Goal: Task Accomplishment & Management: Use online tool/utility

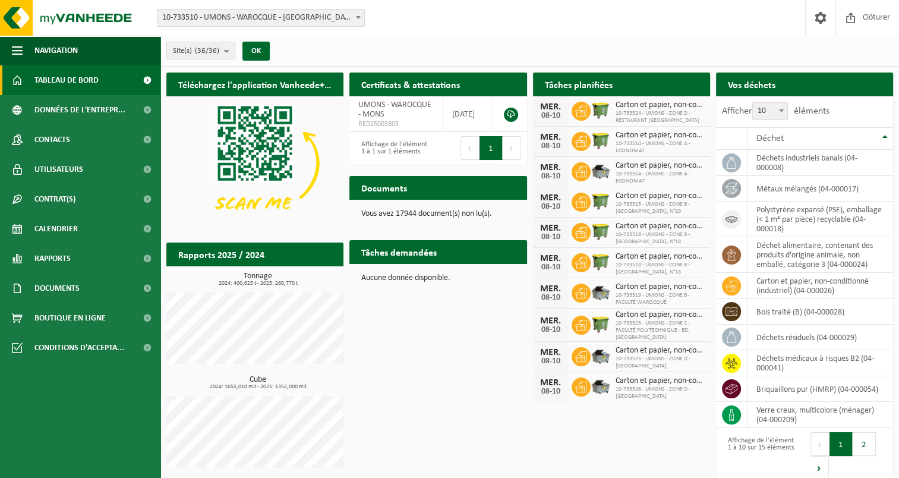
click at [354, 16] on span at bounding box center [358, 17] width 12 height 15
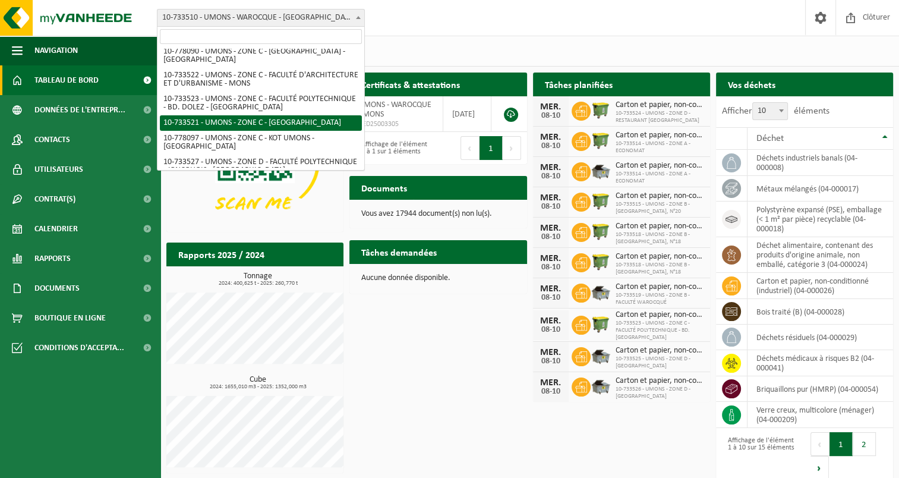
scroll to position [535, 0]
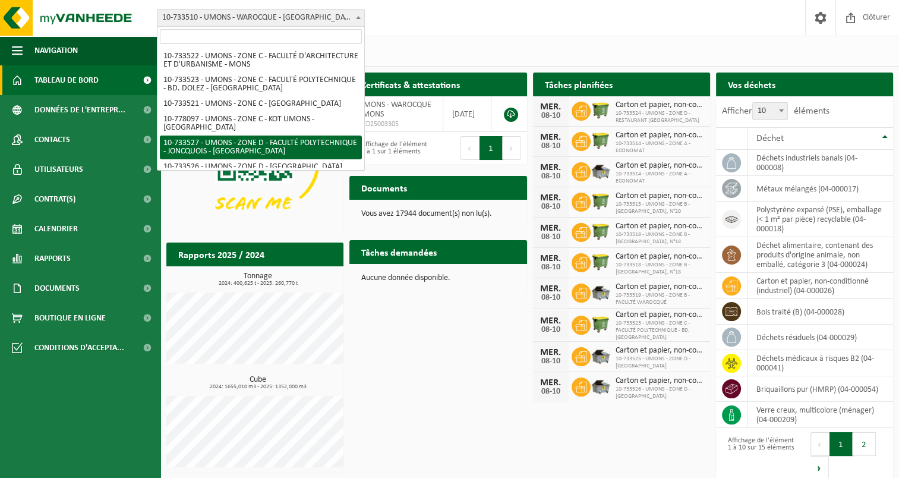
select select "25372"
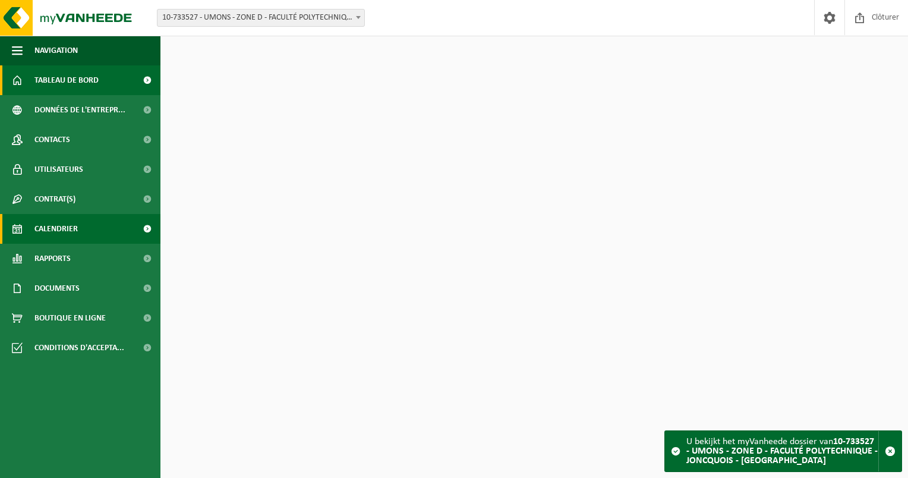
click at [74, 232] on span "Calendrier" at bounding box center [55, 229] width 43 height 30
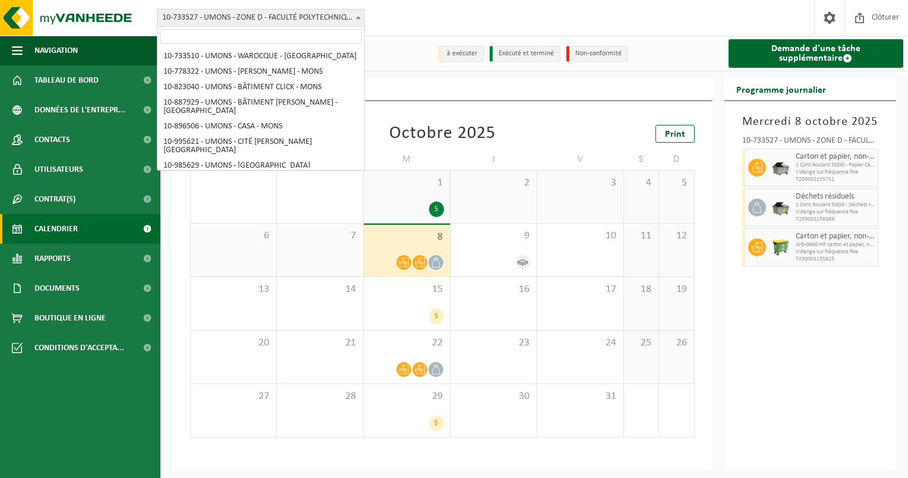
click at [302, 15] on span "10-733527 - UMONS - ZONE D - FACULTÉ POLYTECHNIQUE - JONCQUOIS - [GEOGRAPHIC_DA…" at bounding box center [260, 18] width 207 height 17
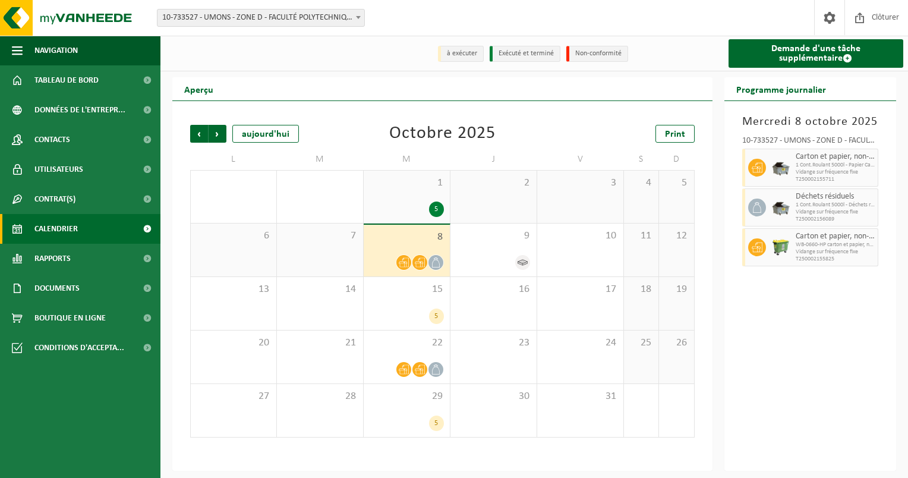
drag, startPoint x: 387, startPoint y: 55, endPoint x: 390, endPoint y: 66, distance: 11.7
click at [390, 61] on div "à exécuter Exécuté et terminé Non-conformité Demande d'une tâche supplémentaire" at bounding box center [534, 54] width 748 height 36
click at [500, 262] on div at bounding box center [493, 262] width 74 height 16
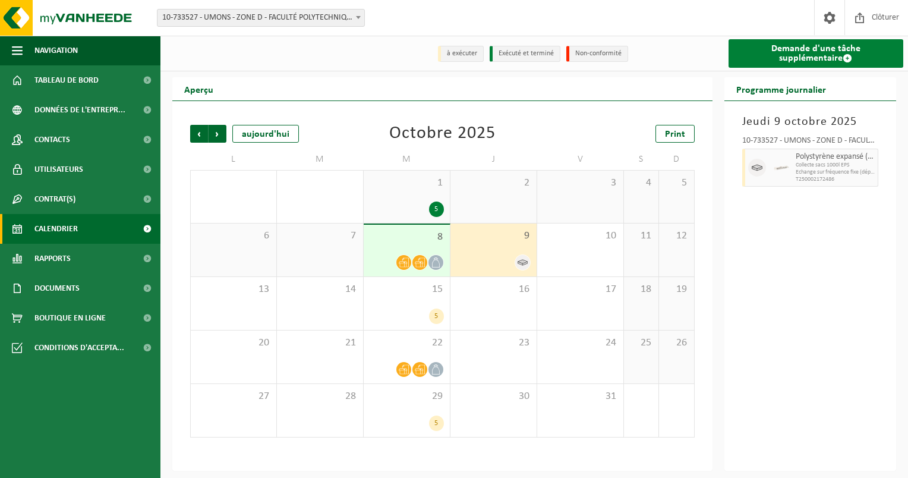
click at [774, 53] on link "Demande d'une tâche supplémentaire" at bounding box center [816, 53] width 175 height 29
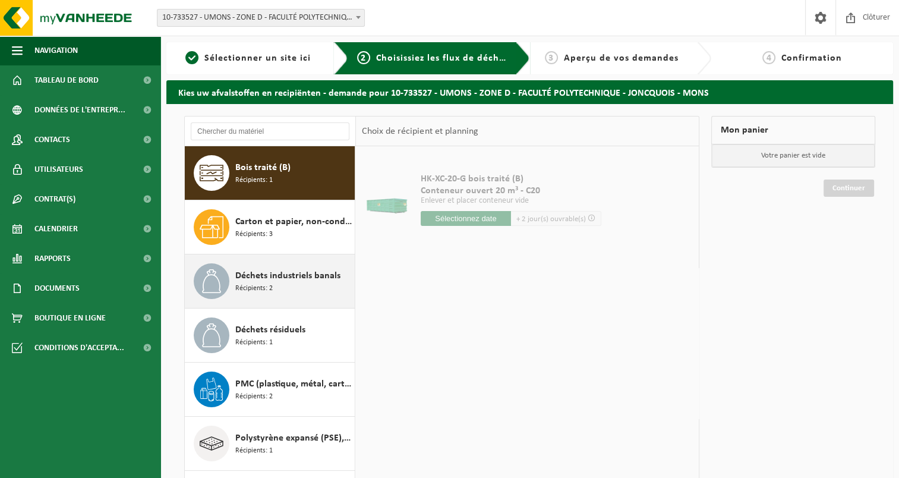
click at [264, 287] on span "Récipients: 2" at bounding box center [253, 288] width 37 height 11
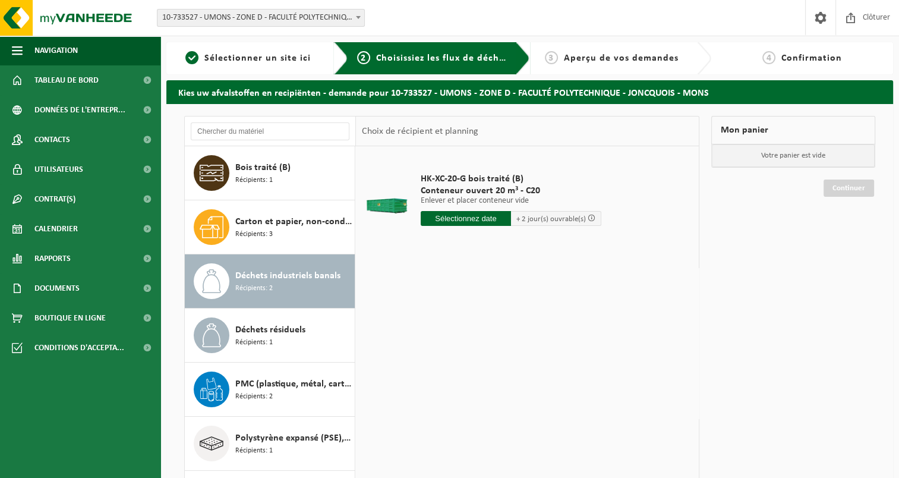
scroll to position [20, 0]
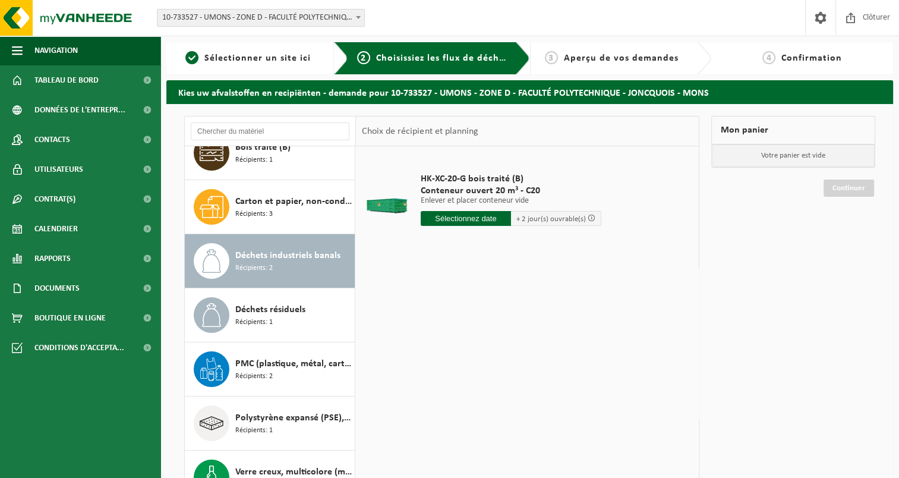
click at [475, 216] on input "text" at bounding box center [466, 218] width 90 height 15
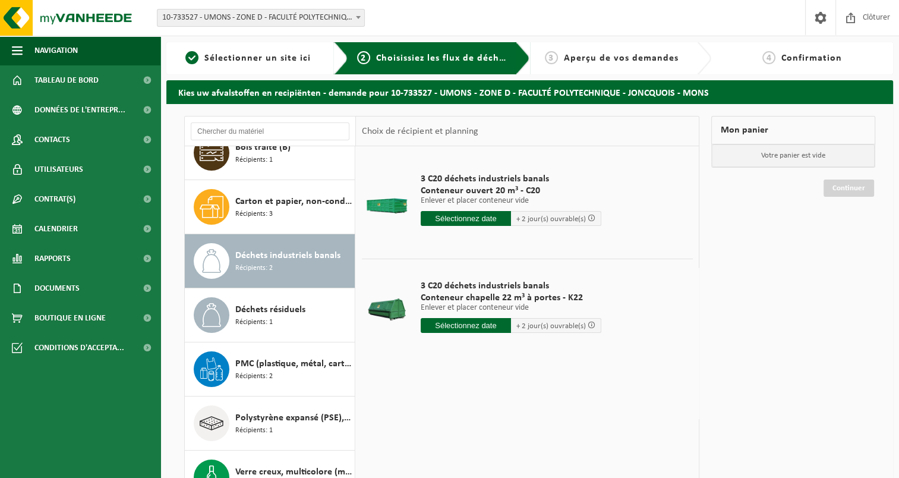
click at [462, 214] on input "text" at bounding box center [466, 218] width 90 height 15
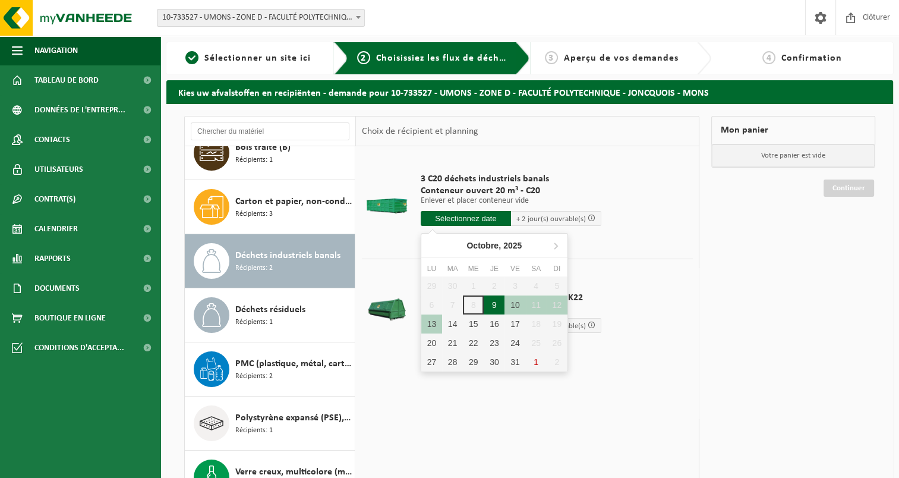
click at [493, 305] on div "9" at bounding box center [494, 304] width 21 height 19
type input "à partir de 2025-10-09"
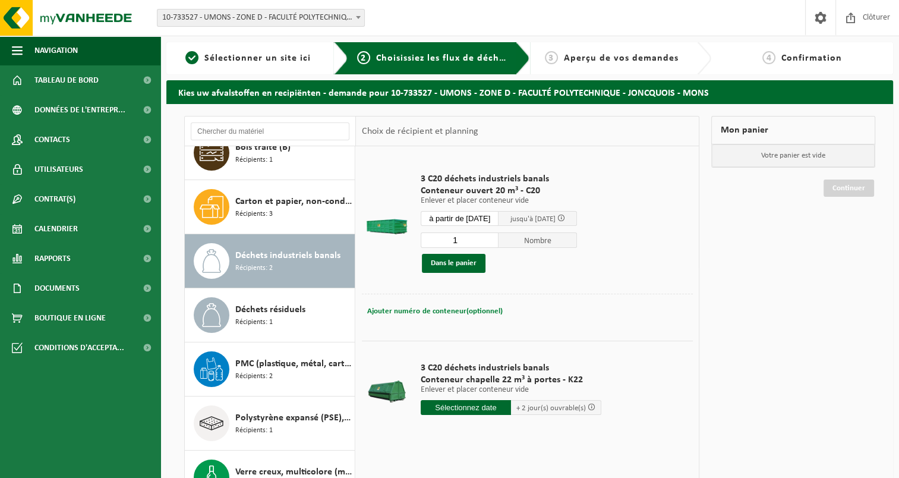
click at [409, 310] on span "Ajouter numéro de conteneur(optionnel)" at bounding box center [434, 311] width 135 height 8
type input "C20-1414"
click at [455, 258] on button "Dans le panier" at bounding box center [454, 263] width 64 height 19
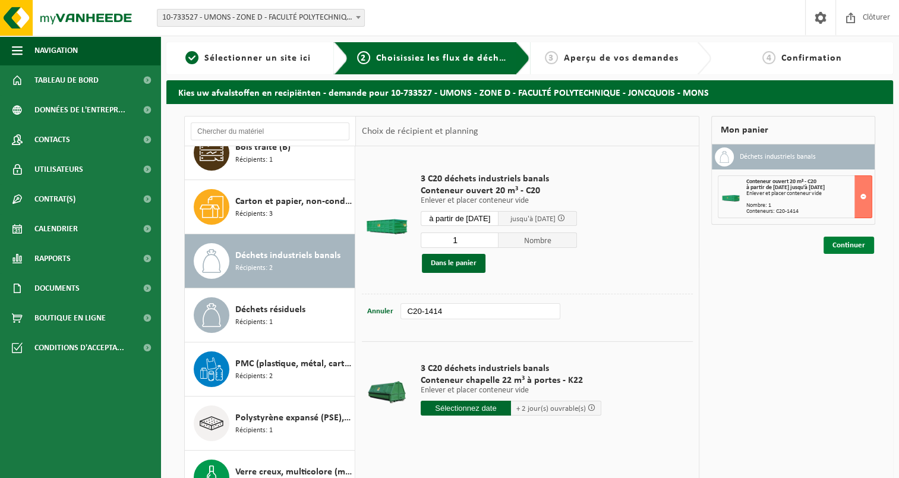
click at [836, 238] on link "Continuer" at bounding box center [849, 245] width 51 height 17
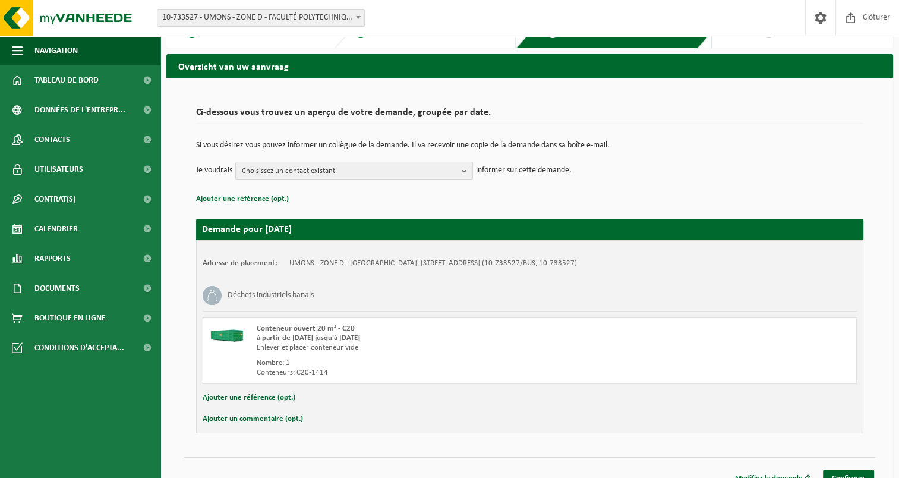
scroll to position [40, 0]
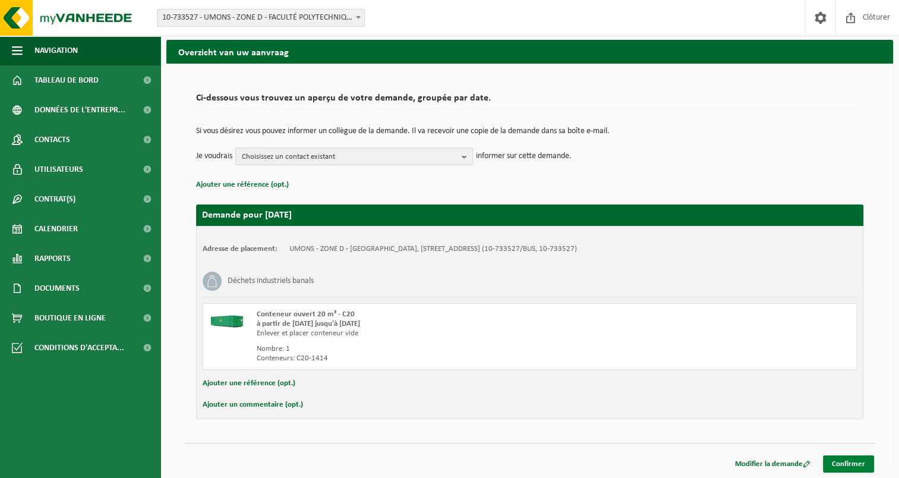
click at [856, 465] on link "Confirmer" at bounding box center [848, 463] width 51 height 17
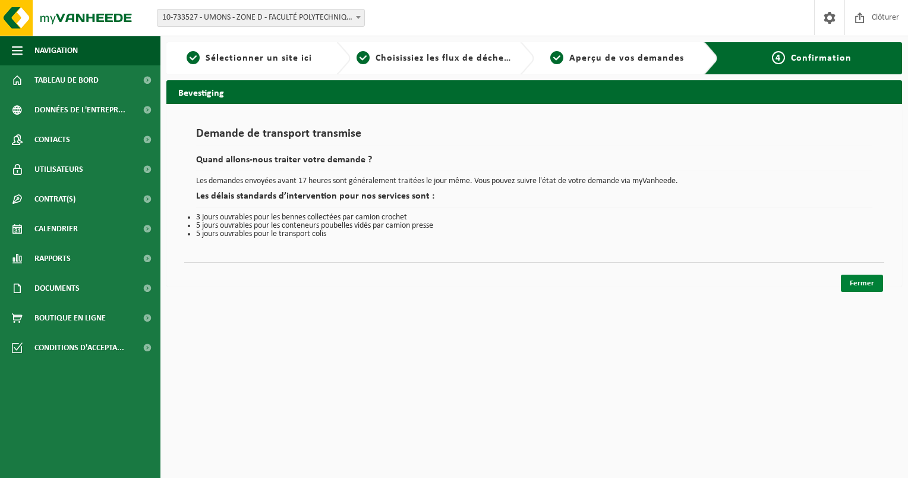
click at [867, 276] on link "Fermer" at bounding box center [862, 283] width 42 height 17
